Goal: Information Seeking & Learning: Learn about a topic

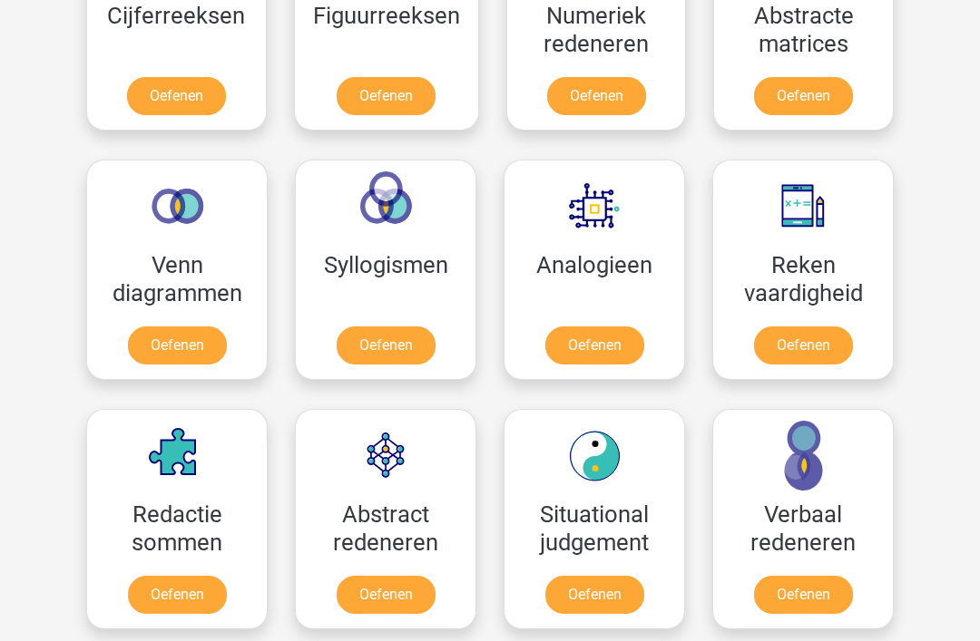
scroll to position [941, 0]
click at [825, 351] on link "Oefenen" at bounding box center [803, 346] width 99 height 38
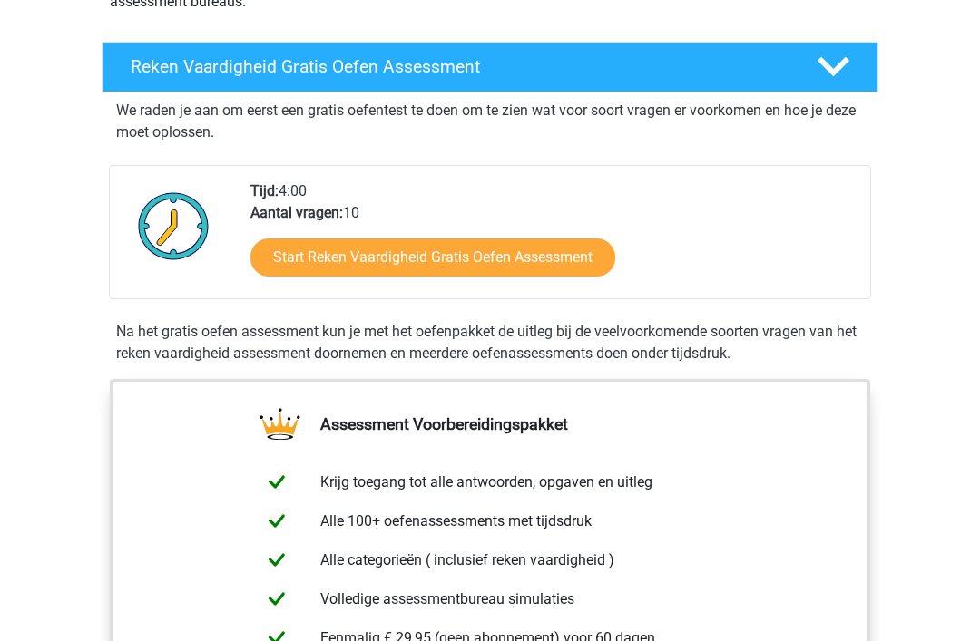
scroll to position [279, 0]
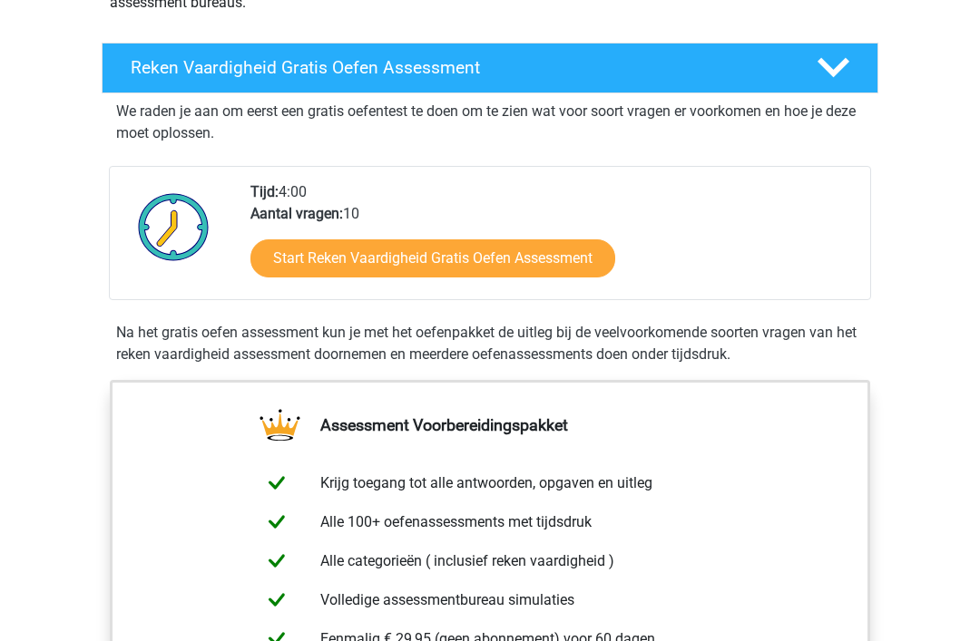
click at [539, 257] on link "Start Reken Vaardigheid Gratis Oefen Assessment" at bounding box center [432, 259] width 365 height 38
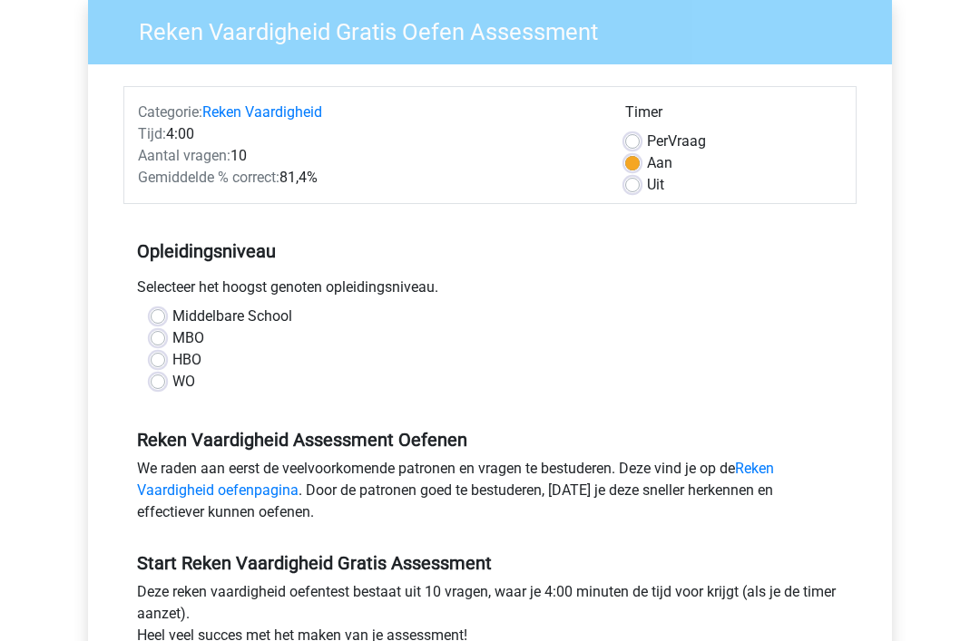
scroll to position [188, 0]
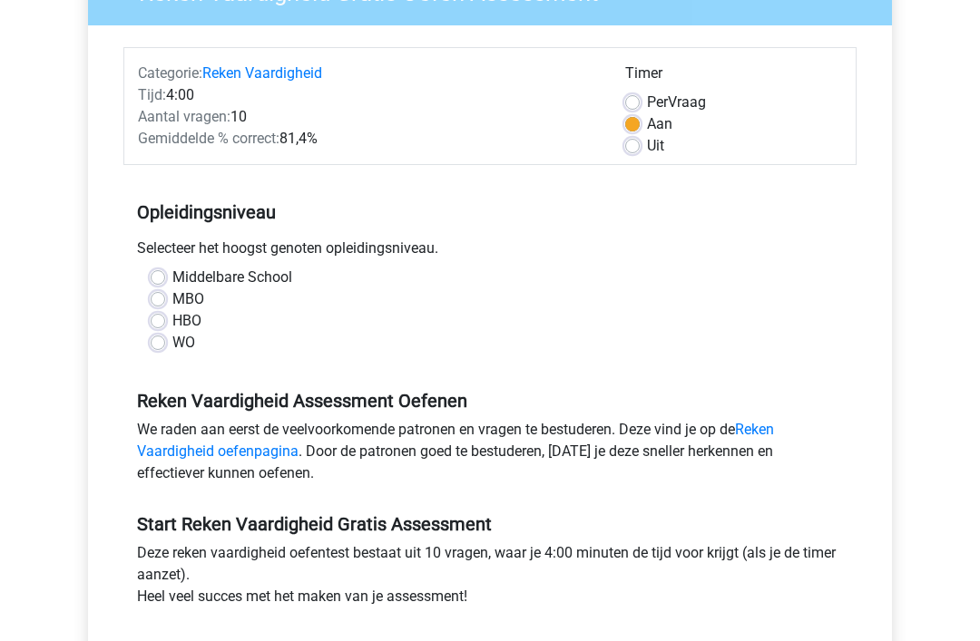
click at [174, 328] on label "HBO" at bounding box center [186, 322] width 29 height 22
click at [165, 328] on input "HBO" at bounding box center [158, 320] width 15 height 18
radio input "true"
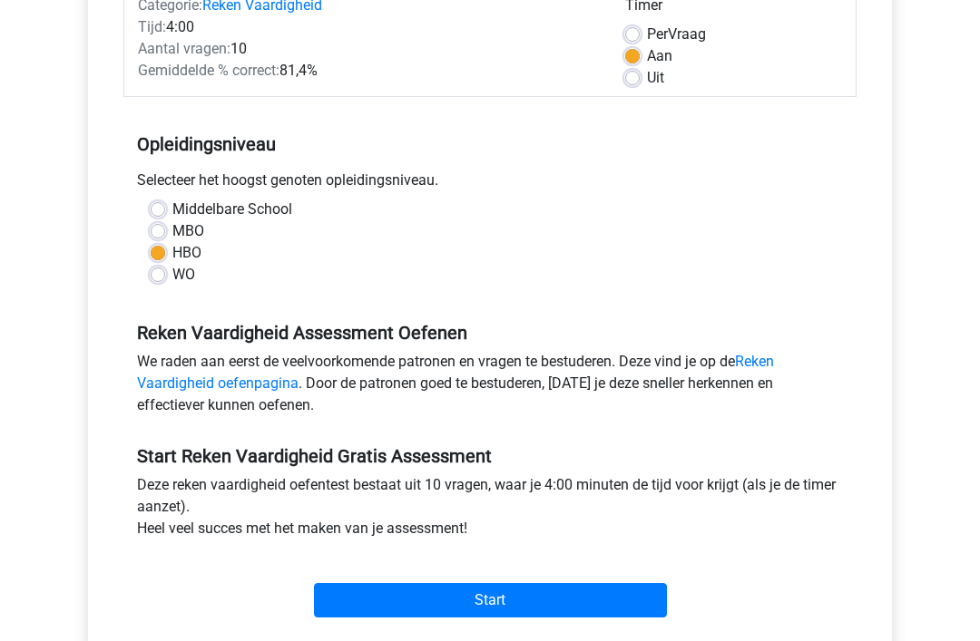
scroll to position [257, 0]
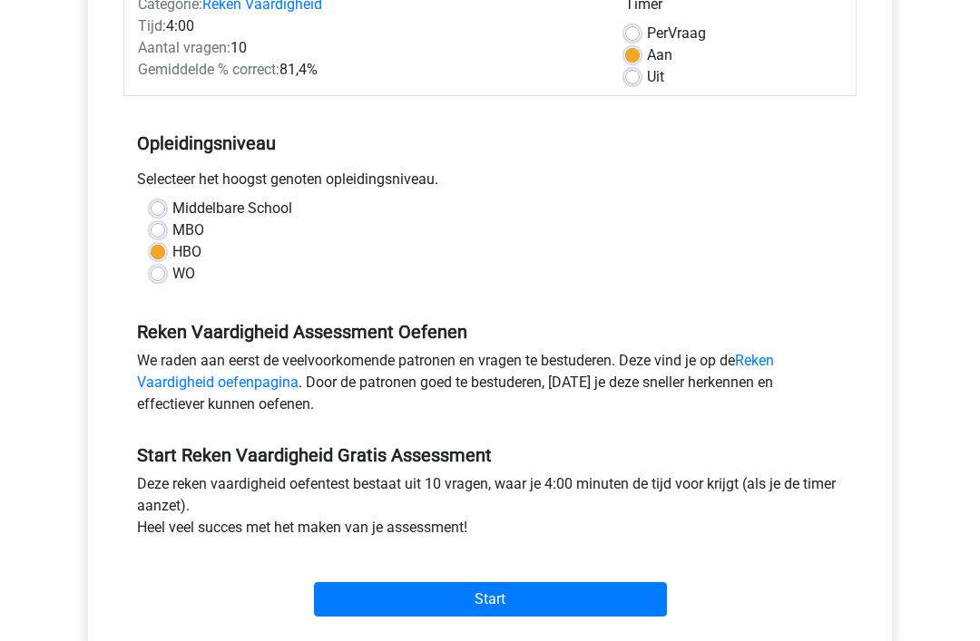
click at [631, 612] on input "Start" at bounding box center [490, 600] width 353 height 34
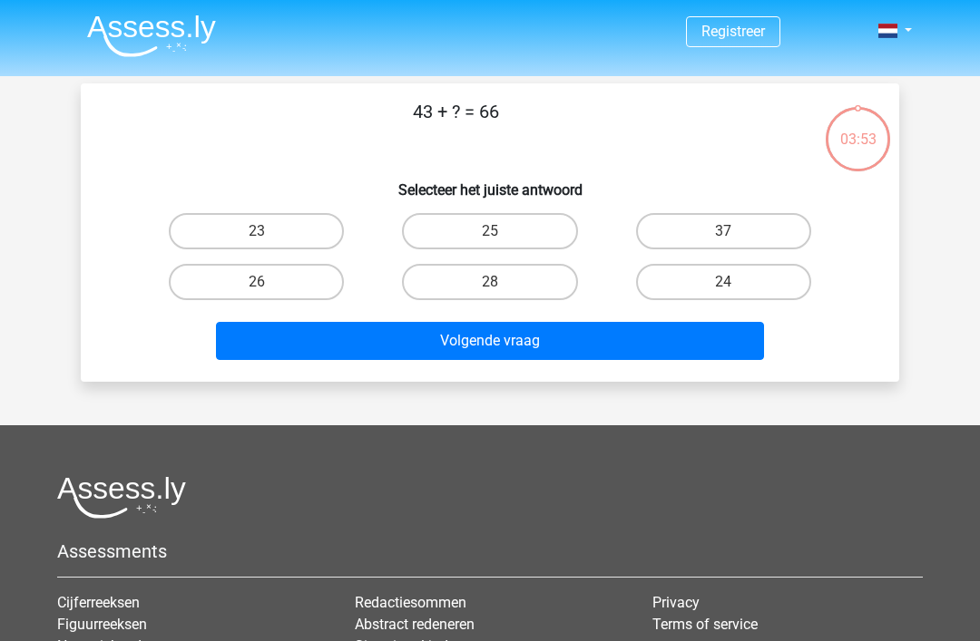
click at [308, 216] on label "23" at bounding box center [256, 231] width 175 height 36
click at [269, 231] on input "23" at bounding box center [263, 237] width 12 height 12
radio input "true"
click at [534, 343] on button "Volgende vraag" at bounding box center [490, 341] width 549 height 38
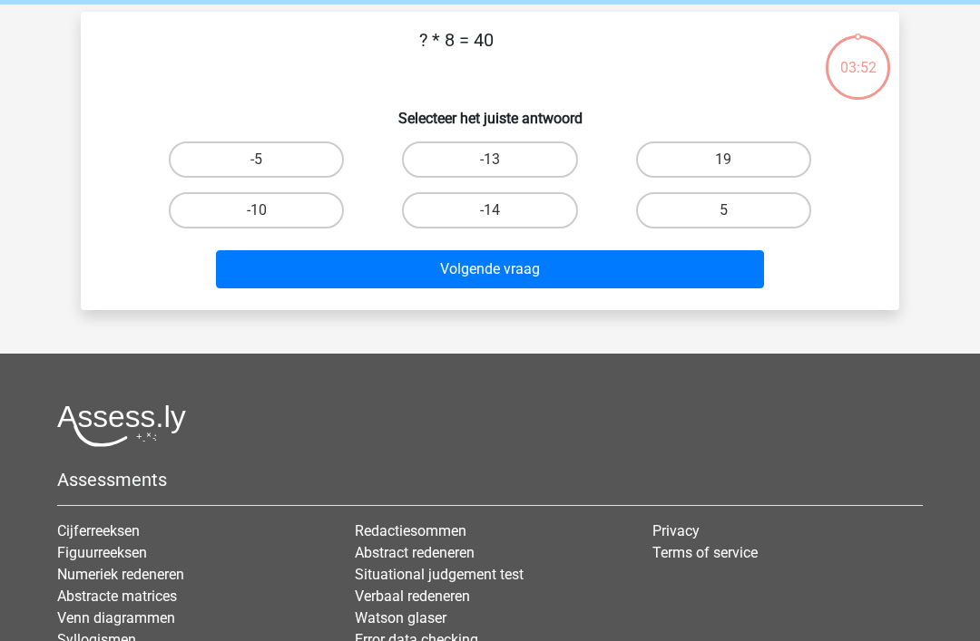
scroll to position [83, 0]
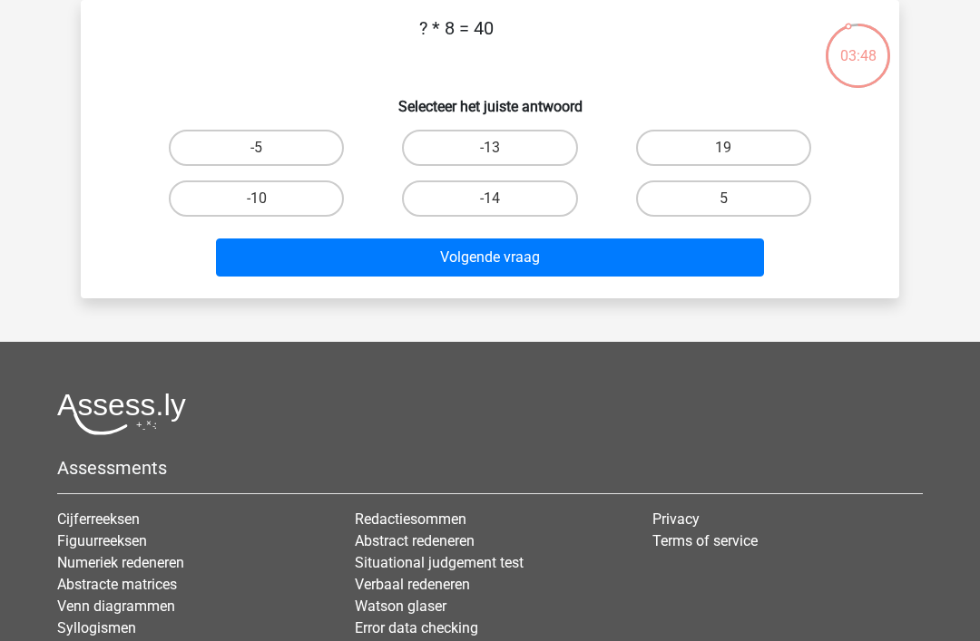
click at [749, 206] on label "5" at bounding box center [723, 199] width 175 height 36
click at [735, 206] on input "5" at bounding box center [729, 205] width 12 height 12
radio input "true"
click at [658, 264] on button "Volgende vraag" at bounding box center [490, 258] width 549 height 38
click at [775, 145] on label "22" at bounding box center [723, 148] width 175 height 36
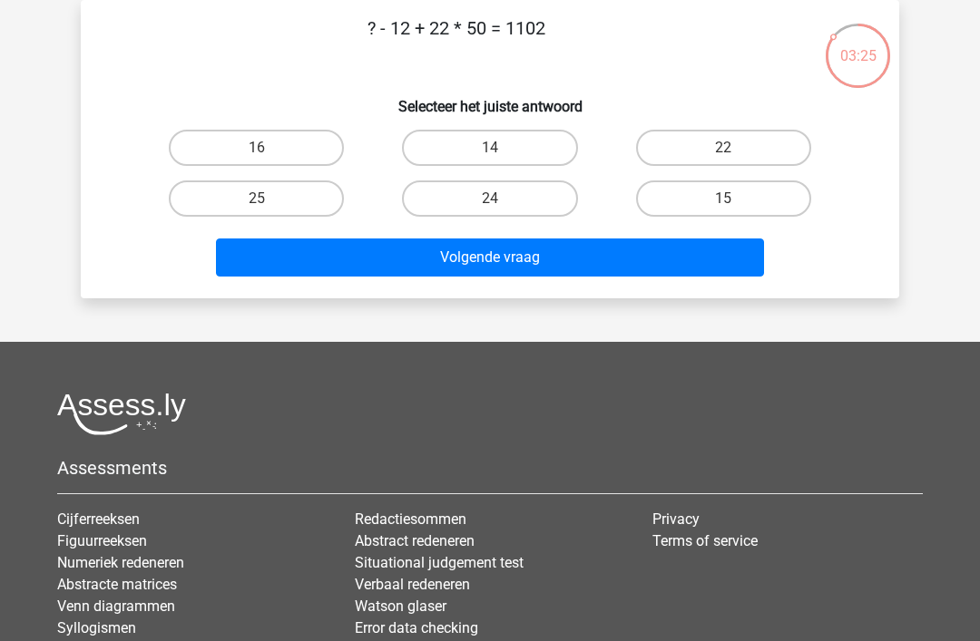
click at [735, 148] on input "22" at bounding box center [729, 154] width 12 height 12
radio input "true"
click at [713, 266] on button "Volgende vraag" at bounding box center [490, 258] width 549 height 38
click at [742, 269] on button "Volgende vraag" at bounding box center [490, 258] width 549 height 38
click at [788, 201] on label "23" at bounding box center [723, 199] width 175 height 36
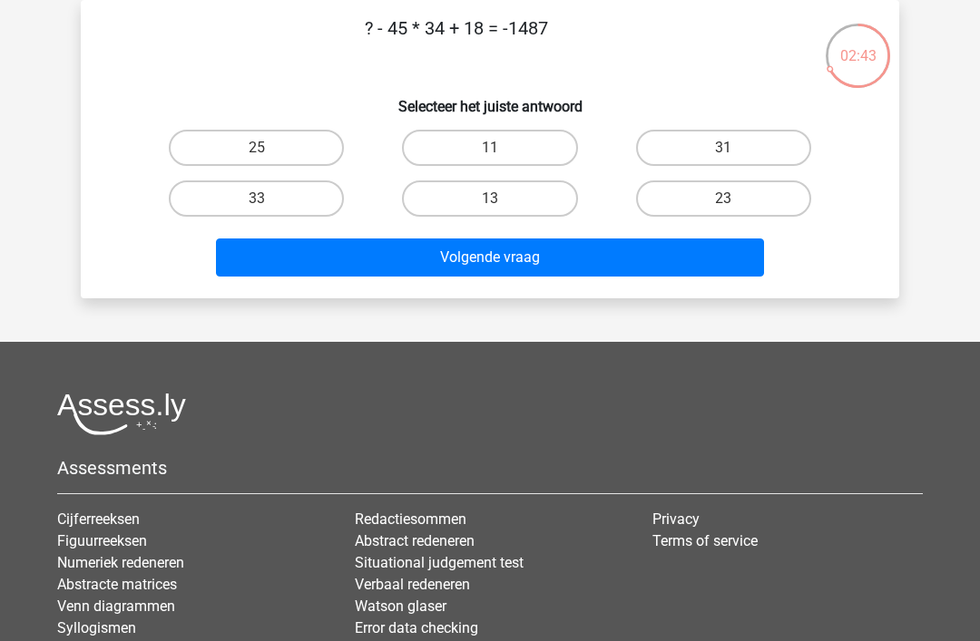
click at [735, 201] on input "23" at bounding box center [729, 205] width 12 height 12
radio input "true"
click at [718, 261] on button "Volgende vraag" at bounding box center [490, 258] width 549 height 38
click at [304, 151] on label "28" at bounding box center [256, 148] width 175 height 36
click at [269, 151] on input "28" at bounding box center [263, 154] width 12 height 12
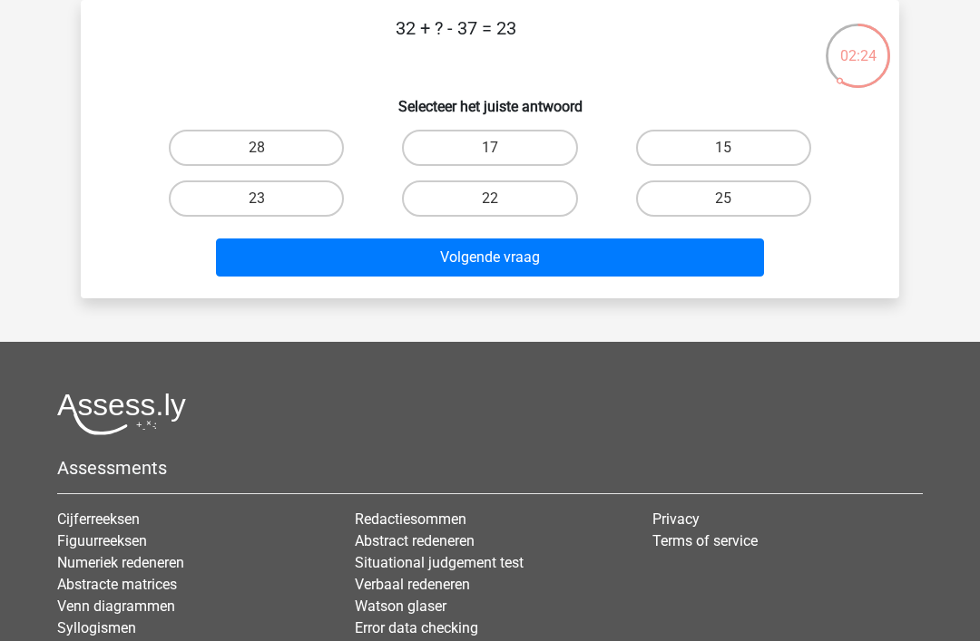
radio input "true"
click at [592, 255] on button "Volgende vraag" at bounding box center [490, 258] width 549 height 38
click at [533, 144] on label "9" at bounding box center [489, 148] width 175 height 36
click at [502, 148] on input "9" at bounding box center [496, 154] width 12 height 12
radio input "true"
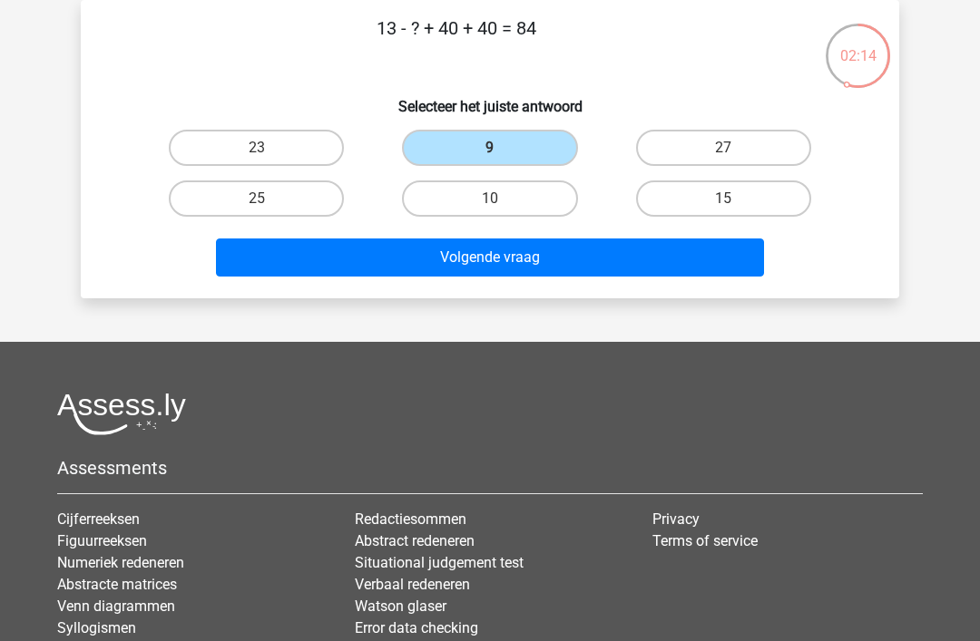
click at [602, 259] on button "Volgende vraag" at bounding box center [490, 258] width 549 height 38
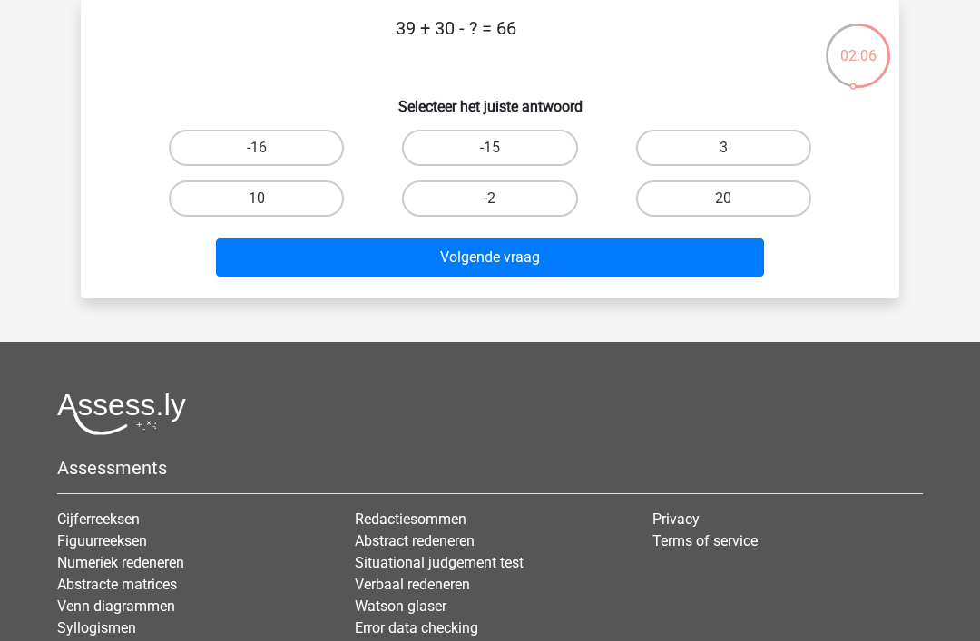
click at [765, 133] on label "3" at bounding box center [723, 148] width 175 height 36
click at [735, 148] on input "3" at bounding box center [729, 154] width 12 height 12
radio input "true"
click at [690, 255] on button "Volgende vraag" at bounding box center [490, 258] width 549 height 38
click at [729, 210] on input "-12" at bounding box center [729, 205] width 12 height 12
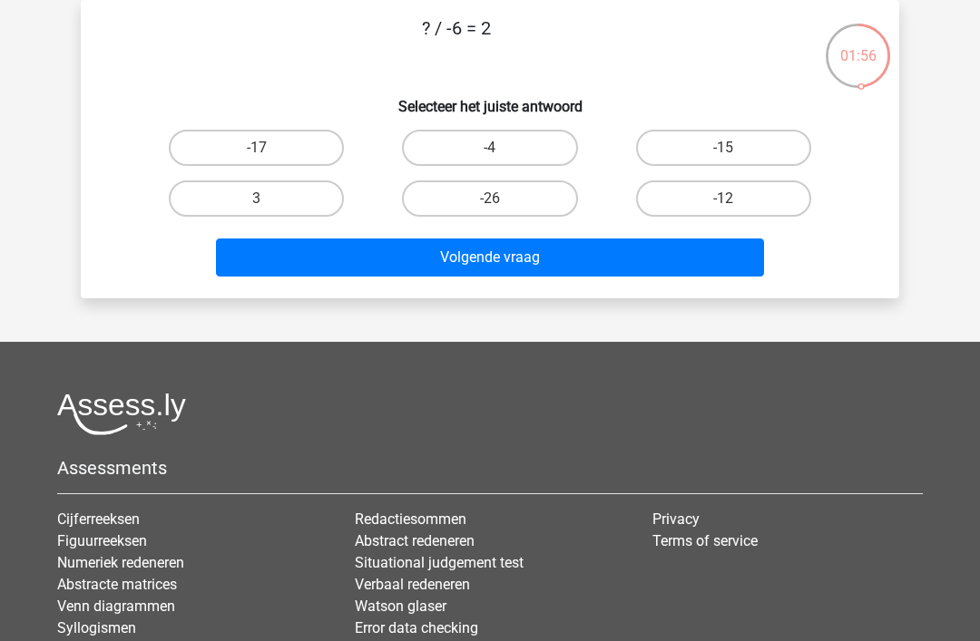
radio input "true"
click at [697, 264] on button "Volgende vraag" at bounding box center [490, 258] width 549 height 38
click at [768, 200] on label "22" at bounding box center [723, 199] width 175 height 36
click at [735, 200] on input "22" at bounding box center [729, 205] width 12 height 12
radio input "true"
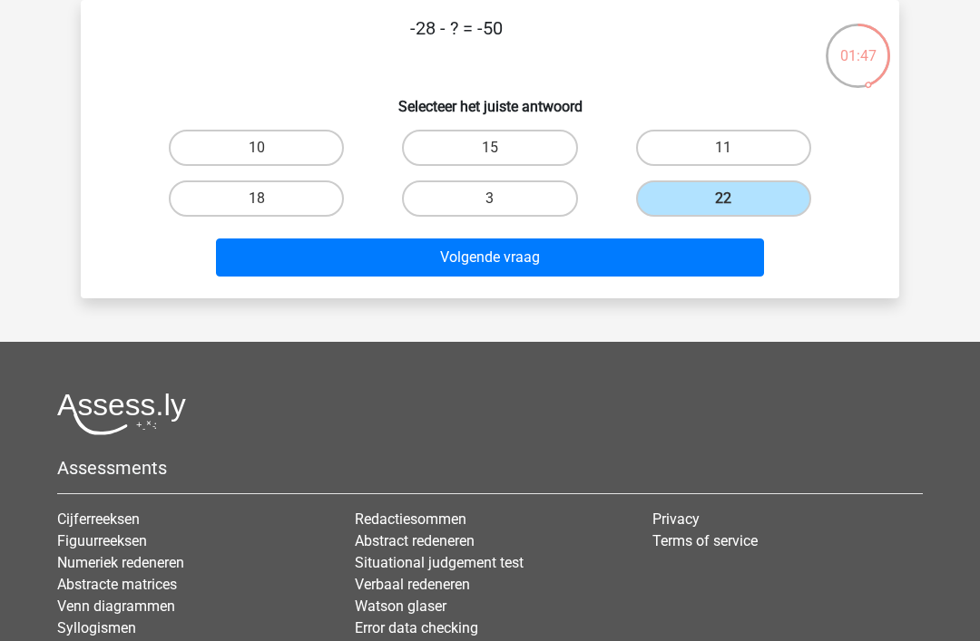
click at [706, 253] on button "Volgende vraag" at bounding box center [490, 258] width 549 height 38
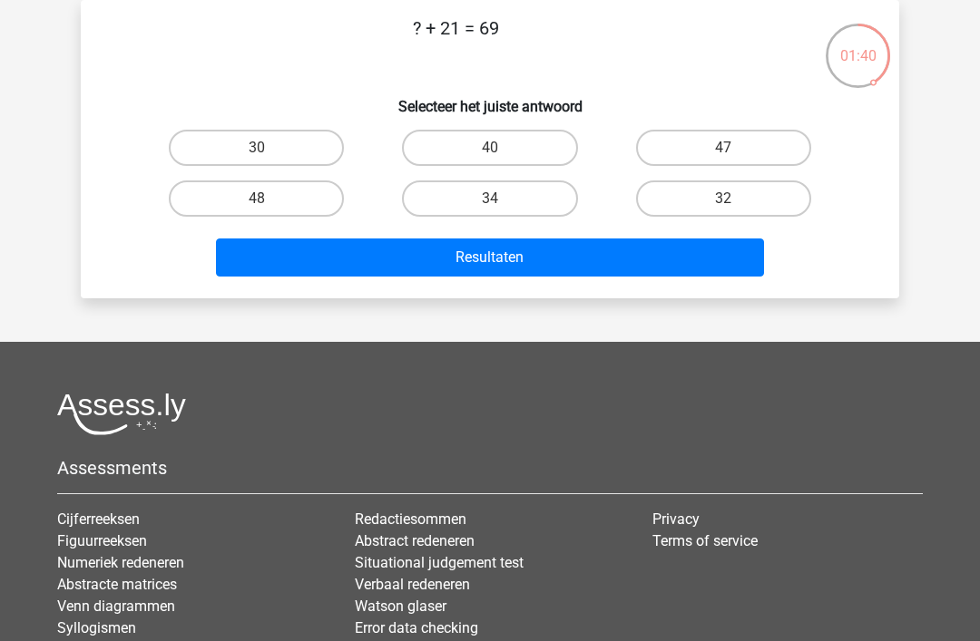
click at [307, 200] on label "48" at bounding box center [256, 199] width 175 height 36
click at [269, 200] on input "48" at bounding box center [263, 205] width 12 height 12
radio input "true"
click at [486, 266] on button "Resultaten" at bounding box center [490, 258] width 549 height 38
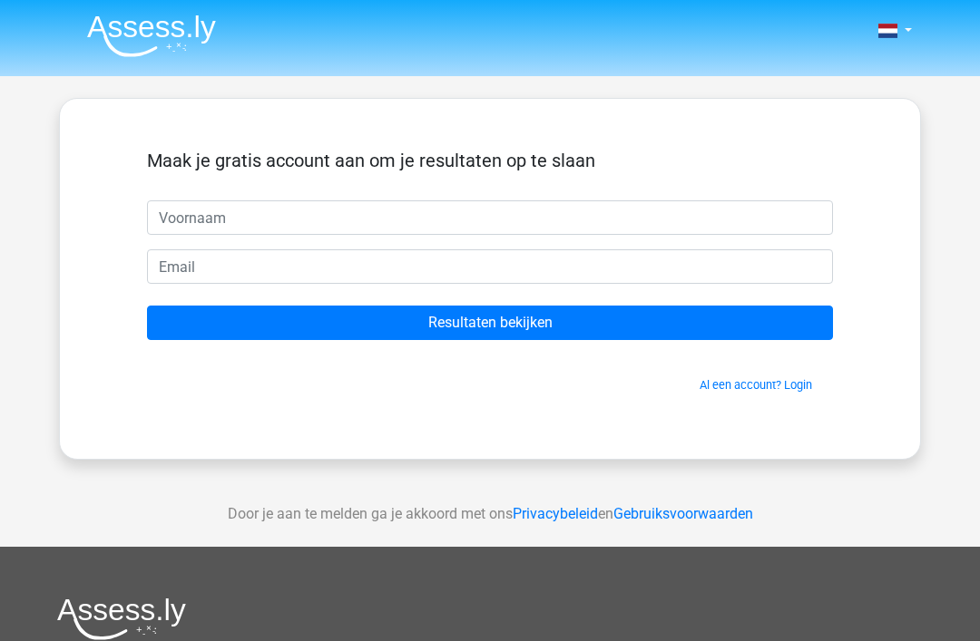
click at [692, 330] on input "Resultaten bekijken" at bounding box center [490, 323] width 686 height 34
